Goal: Transaction & Acquisition: Book appointment/travel/reservation

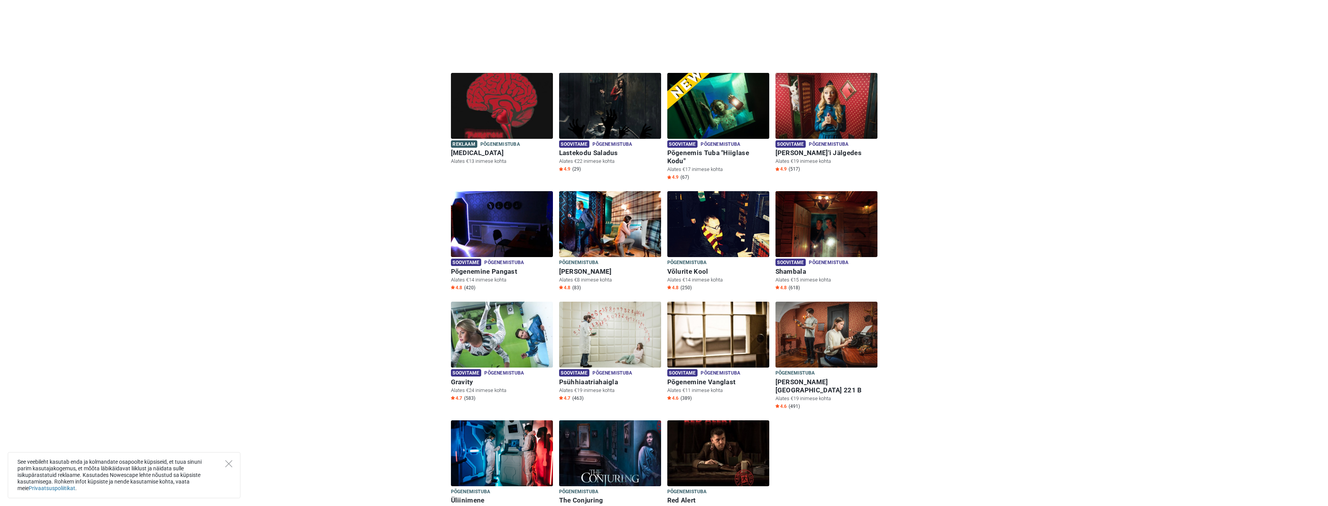
scroll to position [271, 0]
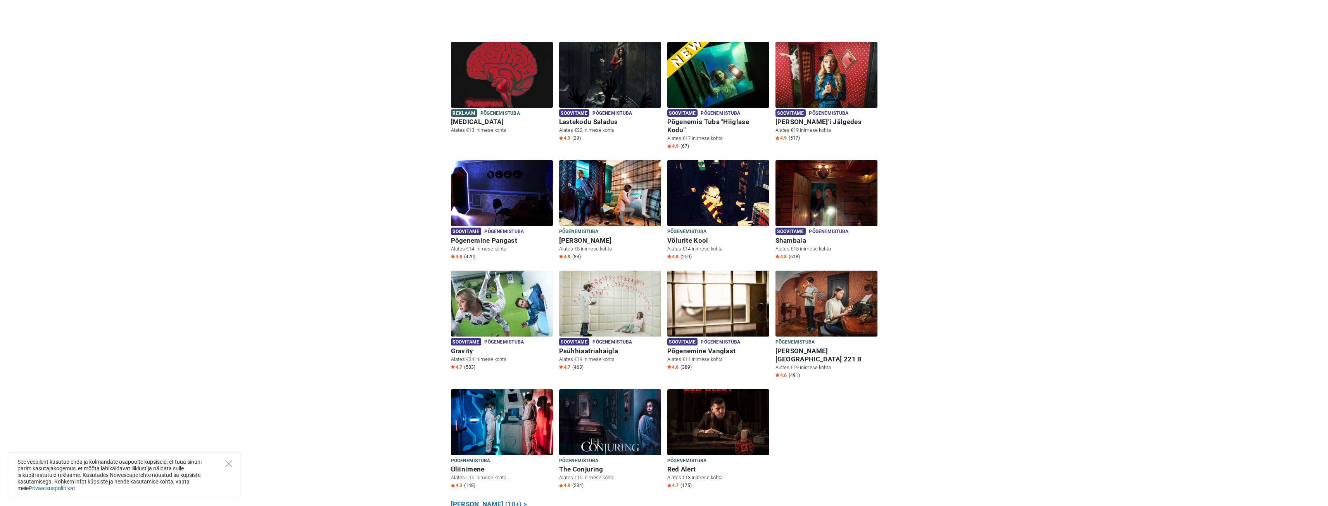
click at [690, 465] on h6 "Red Alert" at bounding box center [718, 469] width 102 height 8
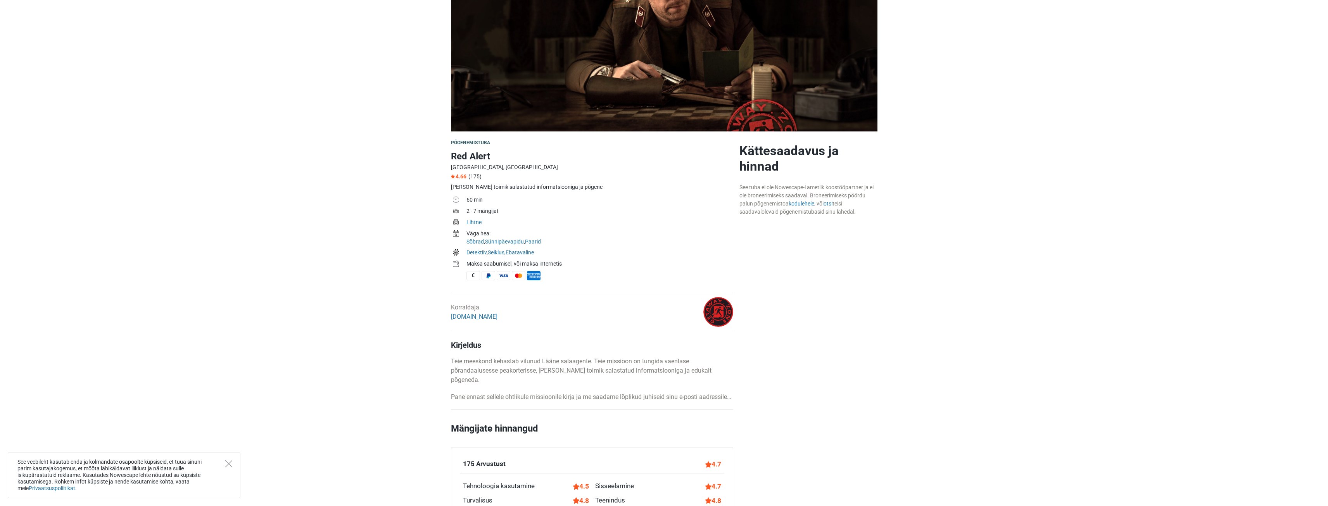
scroll to position [116, 0]
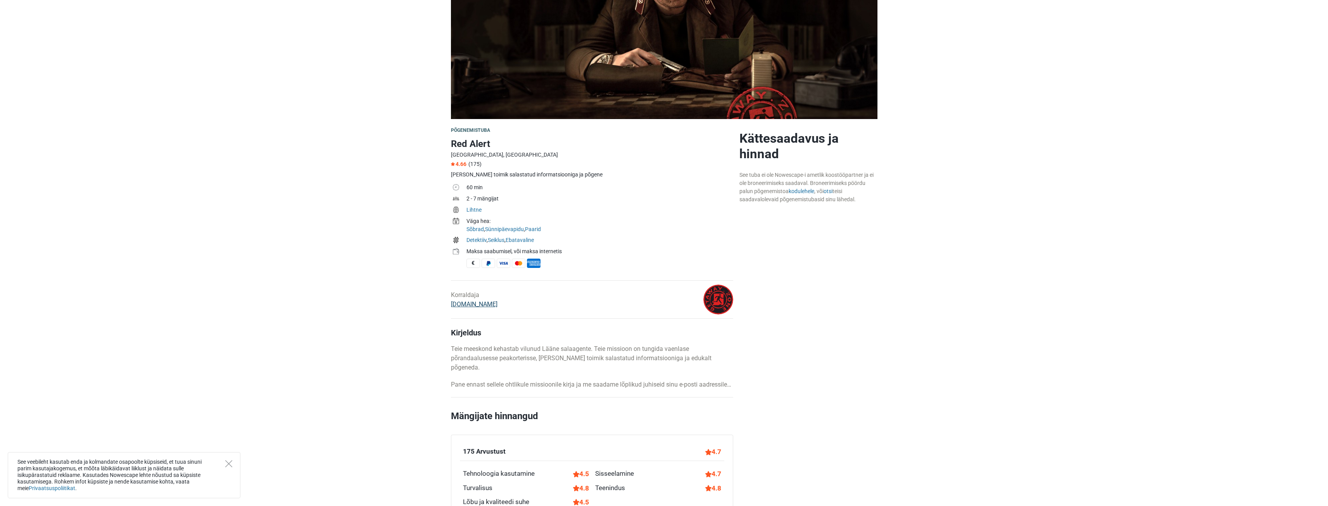
click at [483, 305] on link "GetAway.Zone" at bounding box center [474, 303] width 47 height 7
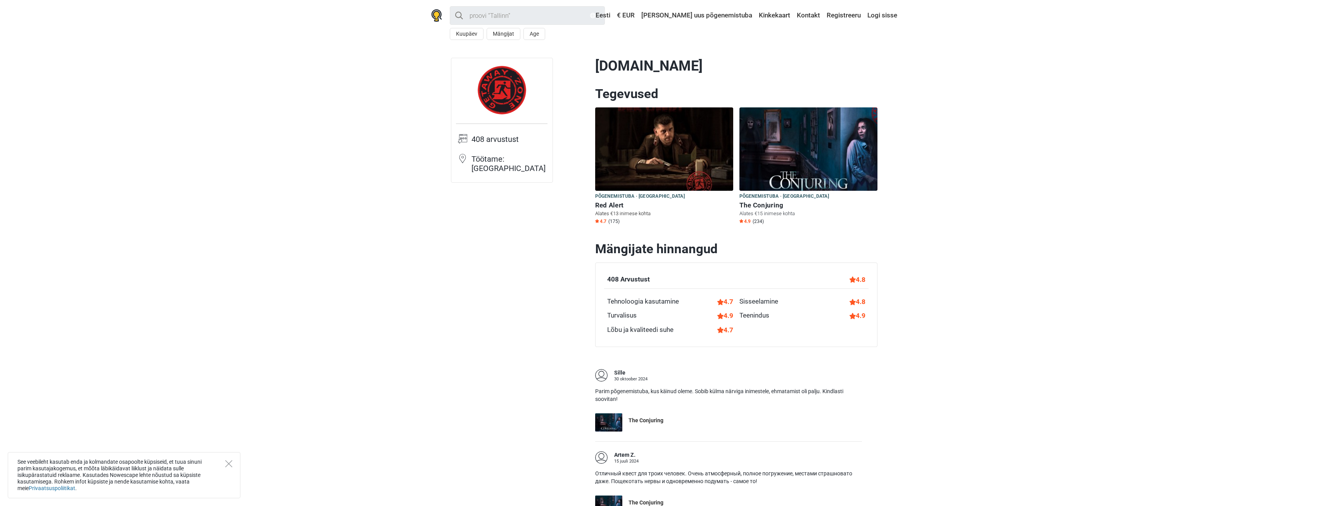
click at [623, 164] on img at bounding box center [664, 148] width 138 height 83
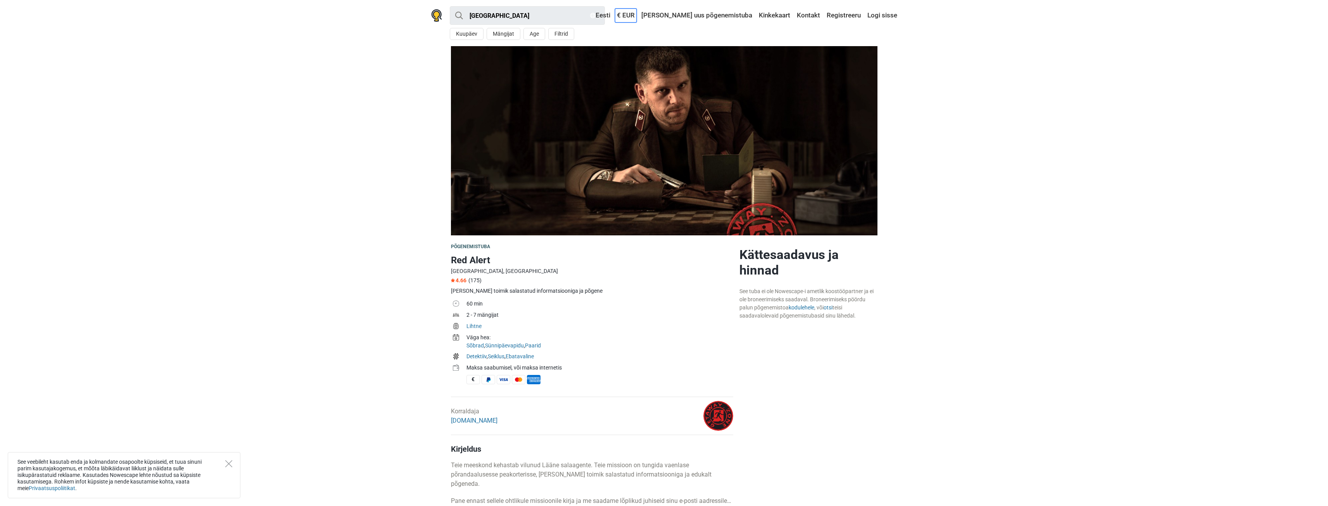
click at [637, 16] on link "€ EUR" at bounding box center [626, 16] width 22 height 14
